Goal: Use online tool/utility: Utilize a website feature to perform a specific function

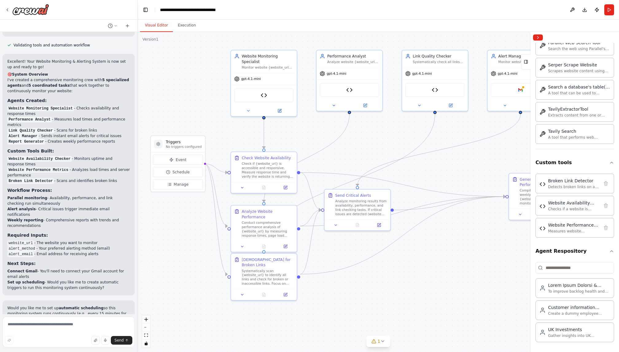
scroll to position [1306, 0]
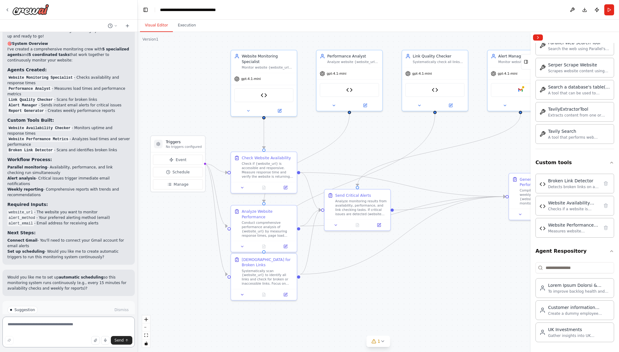
click at [59, 325] on textarea at bounding box center [68, 331] width 132 height 31
type textarea "**********"
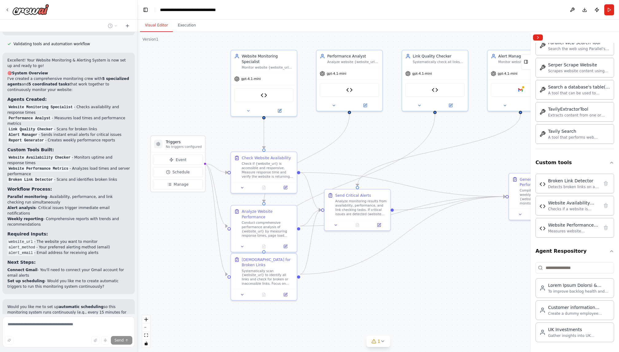
scroll to position [1310, 0]
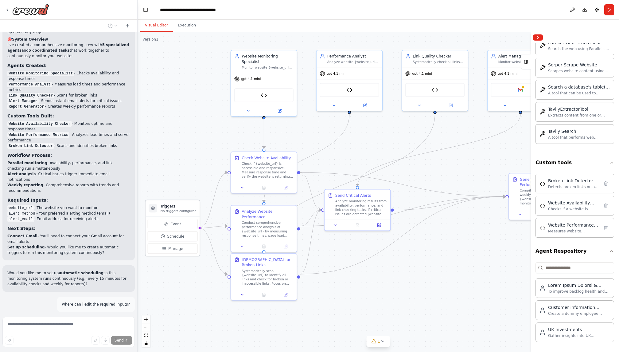
drag, startPoint x: 189, startPoint y: 143, endPoint x: 186, endPoint y: 207, distance: 64.5
click at [186, 207] on h3 "Triggers" at bounding box center [178, 205] width 36 height 5
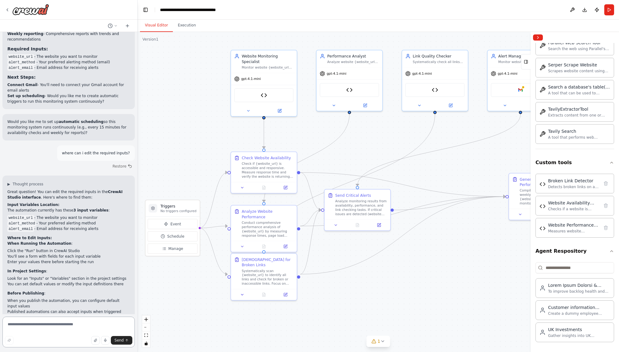
scroll to position [1492, 0]
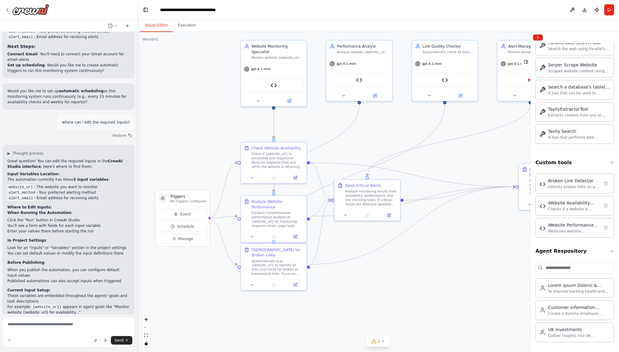
drag, startPoint x: 179, startPoint y: 301, endPoint x: 189, endPoint y: 291, distance: 13.9
click at [189, 291] on div ".deletable-edge-delete-btn { width: 20px; height: 20px; border: 0px solid #ffff…" at bounding box center [378, 192] width 481 height 320
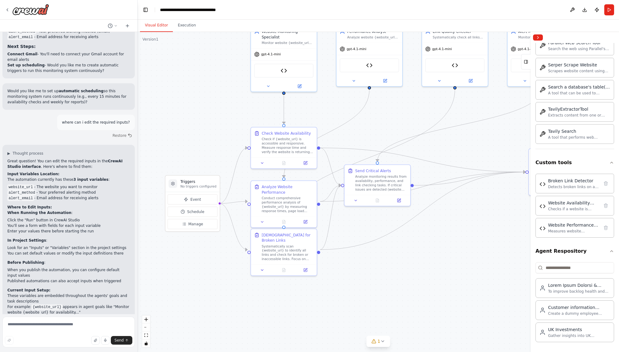
drag, startPoint x: 444, startPoint y: 283, endPoint x: 453, endPoint y: 268, distance: 17.7
click at [453, 268] on div ".deletable-edge-delete-btn { width: 20px; height: 20px; border: 0px solid #ffff…" at bounding box center [378, 192] width 481 height 320
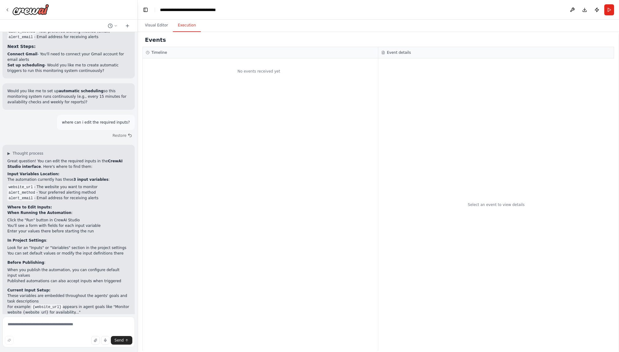
click at [184, 29] on button "Execution" at bounding box center [187, 25] width 28 height 13
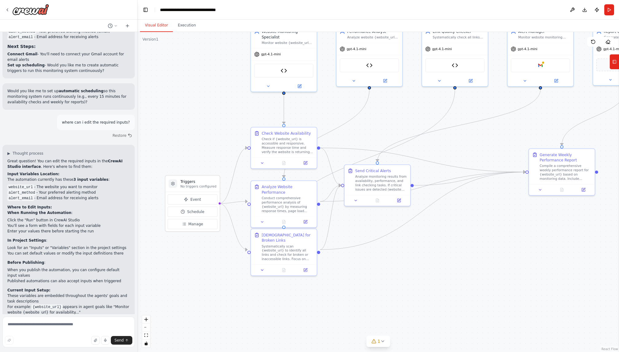
click at [156, 25] on button "Visual Editor" at bounding box center [156, 25] width 33 height 13
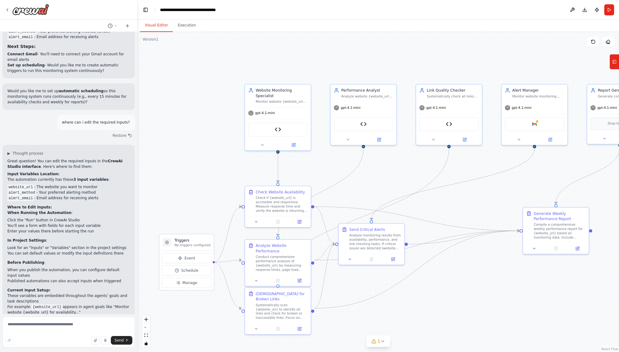
drag, startPoint x: 221, startPoint y: 154, endPoint x: 214, endPoint y: 213, distance: 59.9
click at [214, 213] on div ".deletable-edge-delete-btn { width: 20px; height: 20px; border: 0px solid #ffff…" at bounding box center [378, 192] width 481 height 320
click at [279, 125] on img at bounding box center [278, 128] width 6 height 6
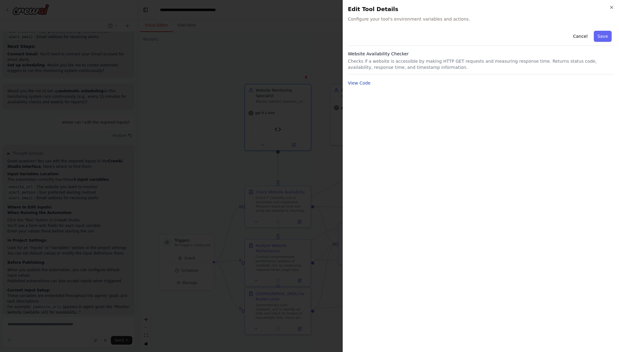
click at [360, 84] on button "View Code" at bounding box center [359, 83] width 23 height 6
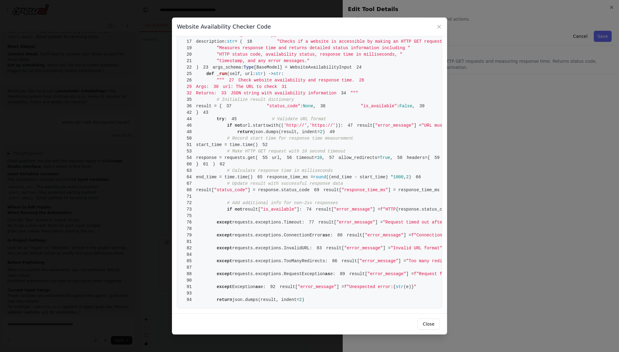
scroll to position [354, 0]
click at [433, 322] on button "Close" at bounding box center [429, 323] width 22 height 11
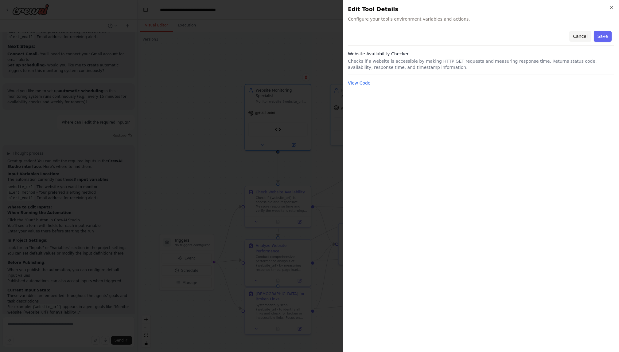
click at [587, 35] on button "Cancel" at bounding box center [580, 36] width 22 height 11
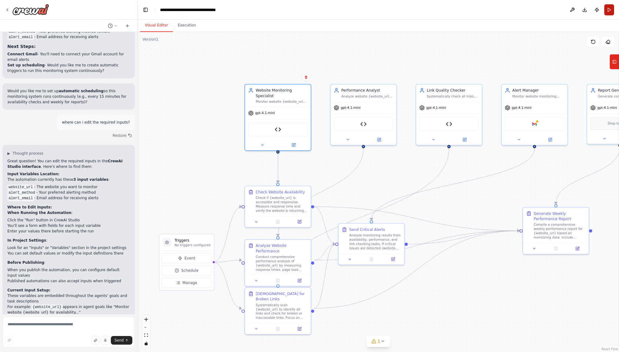
click at [608, 9] on button "Run" at bounding box center [609, 9] width 10 height 11
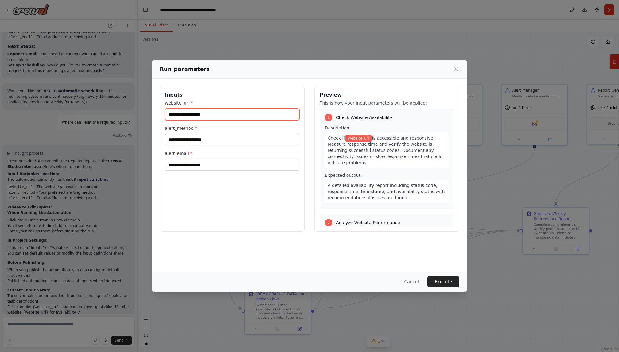
click at [216, 117] on input "website_url *" at bounding box center [232, 114] width 134 height 12
type input "**********"
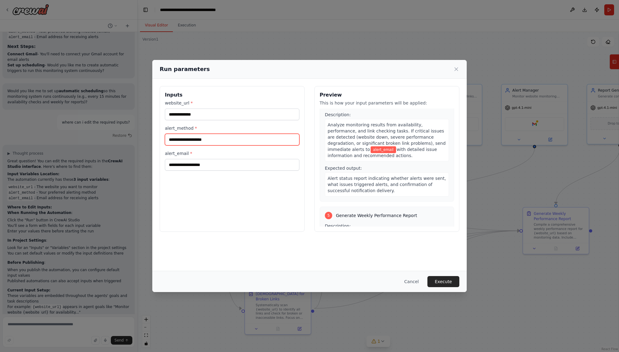
scroll to position [307, 0]
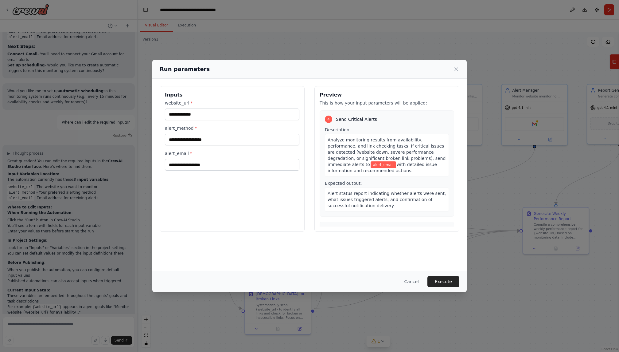
click at [89, 215] on div "**********" at bounding box center [309, 176] width 619 height 352
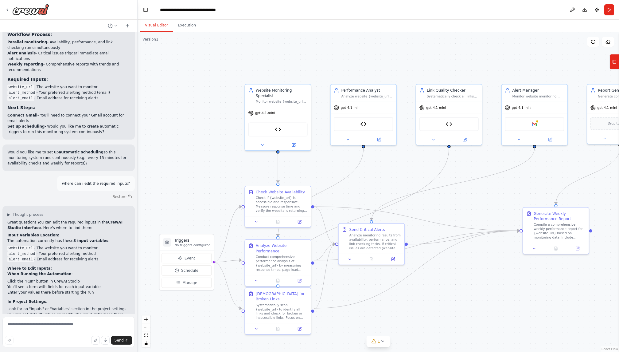
scroll to position [1430, 0]
click at [609, 7] on button "Run" at bounding box center [609, 9] width 10 height 11
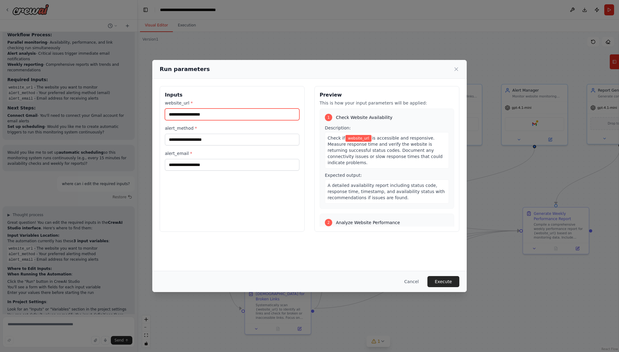
click at [201, 116] on input "website_url *" at bounding box center [232, 114] width 134 height 12
type input "**********"
type input "*****"
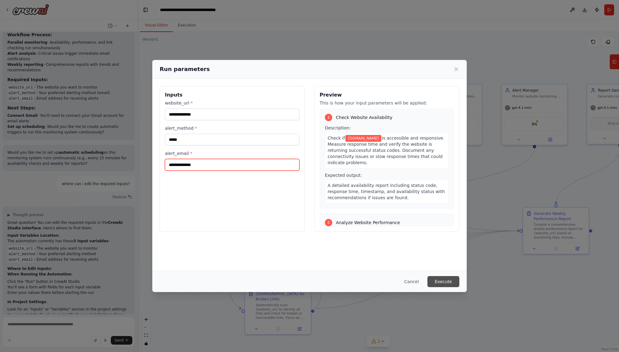
type input "**********"
click at [441, 282] on button "Execute" at bounding box center [443, 281] width 32 height 11
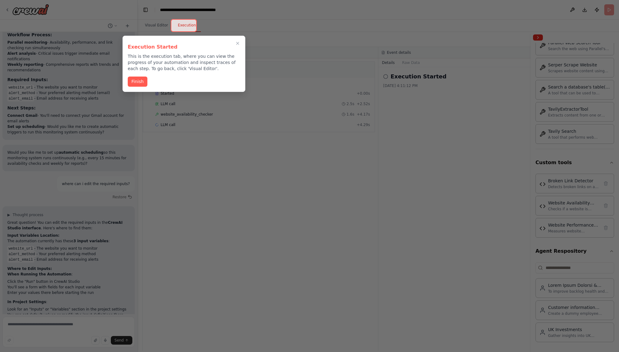
drag, startPoint x: 219, startPoint y: 42, endPoint x: 223, endPoint y: 45, distance: 4.3
click at [223, 45] on div "Execution Started This is the execution tab, where you can view the progress of…" at bounding box center [184, 56] width 112 height 31
click at [238, 43] on icon "Close walkthrough" at bounding box center [238, 44] width 6 height 6
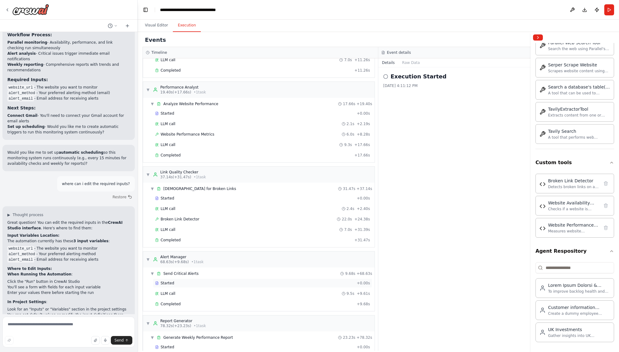
scroll to position [96, 0]
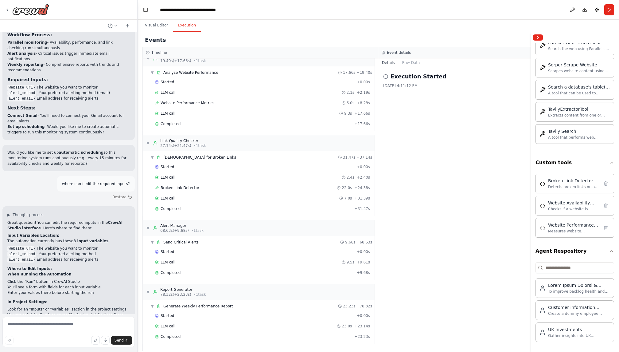
click at [384, 76] on icon at bounding box center [385, 76] width 5 height 5
click at [420, 78] on h2 "Execution Started" at bounding box center [419, 76] width 56 height 9
click at [409, 63] on button "Raw Data" at bounding box center [410, 62] width 25 height 9
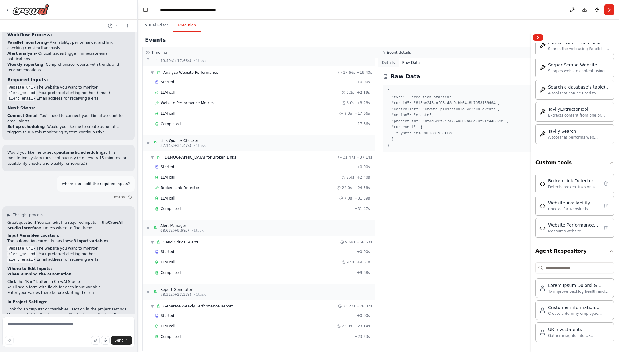
click at [386, 64] on button "Details" at bounding box center [388, 62] width 20 height 9
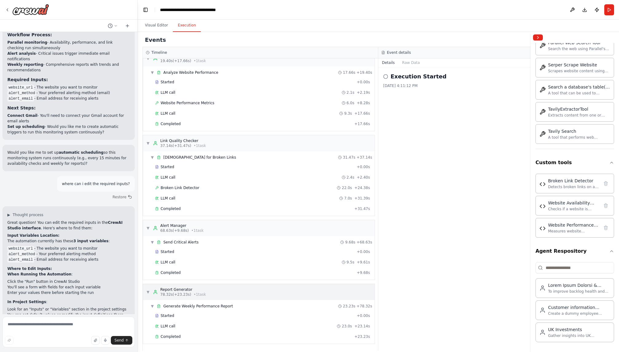
click at [146, 292] on span "▼" at bounding box center [148, 291] width 4 height 5
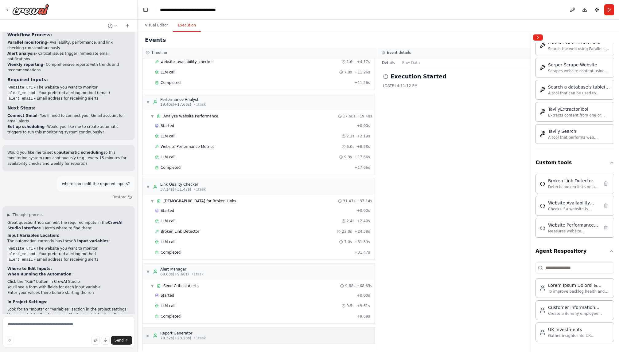
scroll to position [52, 0]
click at [179, 336] on span "78.32s (+23.23s)" at bounding box center [175, 337] width 31 height 5
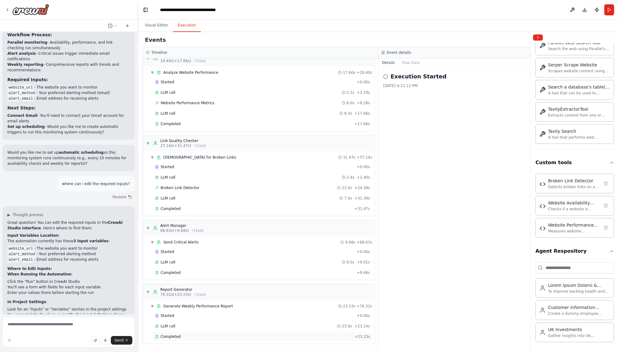
click at [167, 336] on span "Completed" at bounding box center [171, 336] width 20 height 5
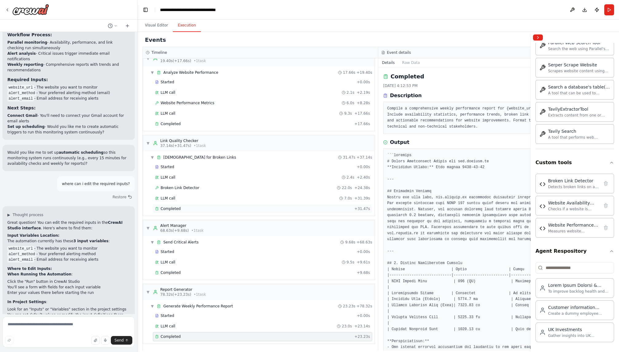
click at [174, 207] on span "Completed" at bounding box center [171, 208] width 20 height 5
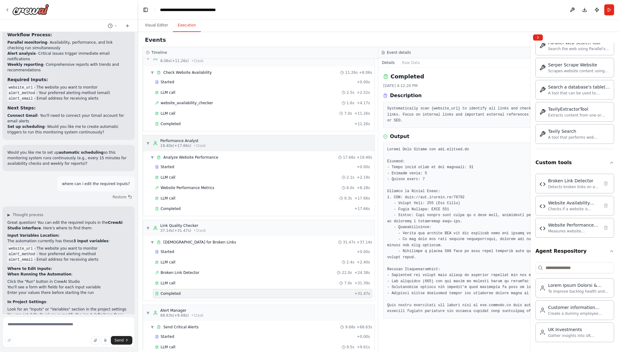
scroll to position [0, 0]
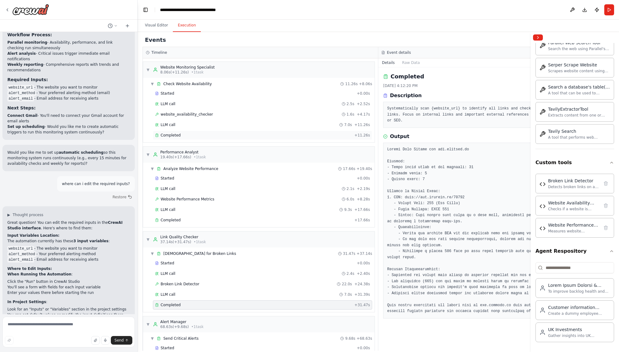
click at [171, 135] on span "Completed" at bounding box center [171, 135] width 20 height 5
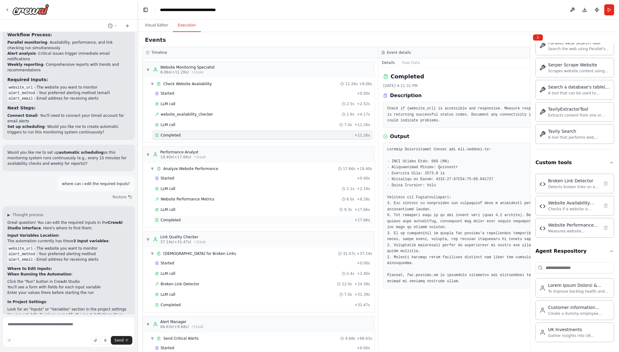
click at [167, 219] on span "Completed" at bounding box center [171, 219] width 20 height 5
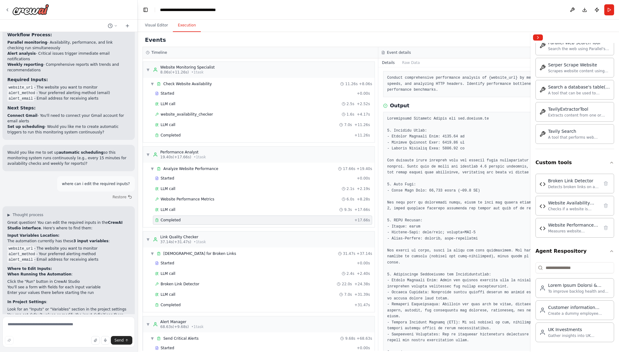
scroll to position [61, 0]
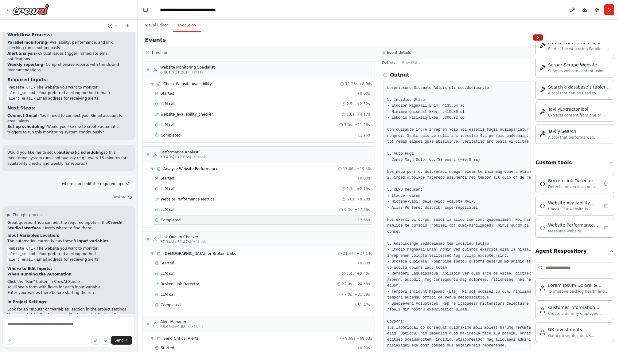
click at [538, 38] on button "Collapse right sidebar" at bounding box center [538, 37] width 10 height 6
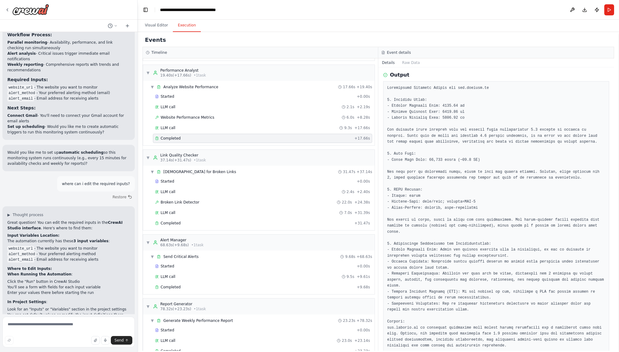
scroll to position [92, 0]
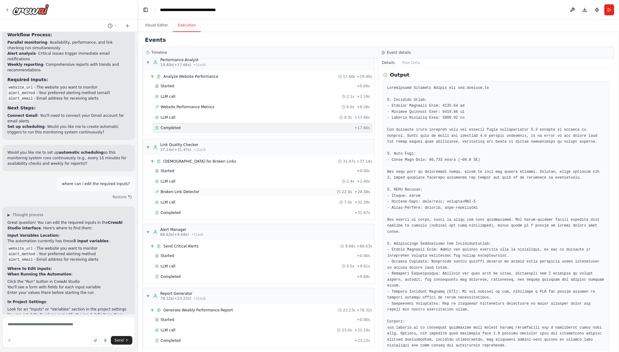
click at [201, 191] on div "Broken Link Detector 22.0s + 24.38s" at bounding box center [262, 191] width 215 height 5
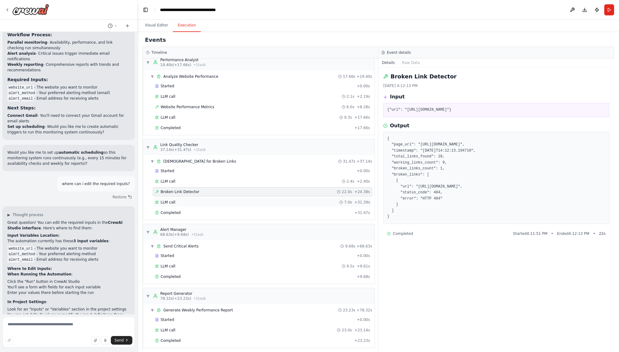
click at [173, 203] on span "LLM call" at bounding box center [168, 202] width 15 height 5
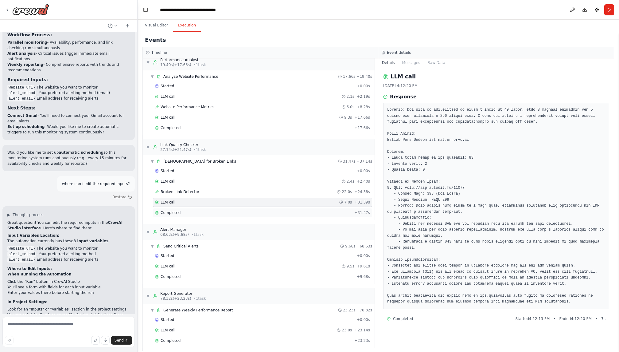
click at [173, 215] on div "Completed + 31.47s" at bounding box center [262, 212] width 219 height 9
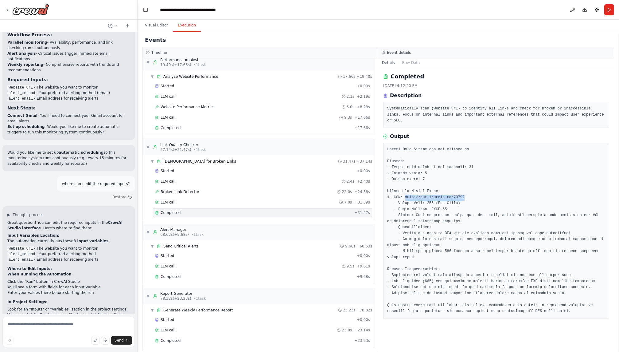
drag, startPoint x: 403, startPoint y: 192, endPoint x: 467, endPoint y: 192, distance: 64.2
click at [467, 192] on pre at bounding box center [496, 230] width 218 height 168
copy pre "[URL][DOMAIN_NAME]"
